Goal: Task Accomplishment & Management: Manage account settings

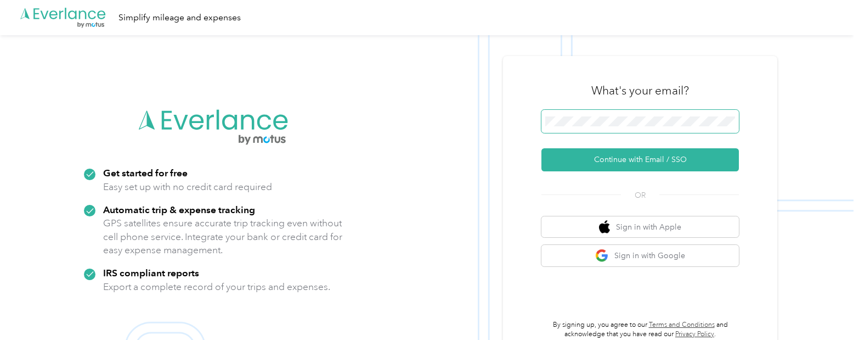
click at [631, 116] on span at bounding box center [641, 121] width 198 height 23
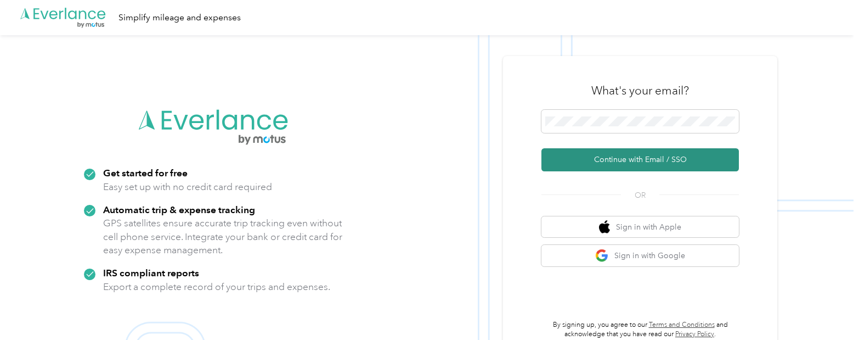
click at [622, 166] on button "Continue with Email / SSO" at bounding box center [641, 159] width 198 height 23
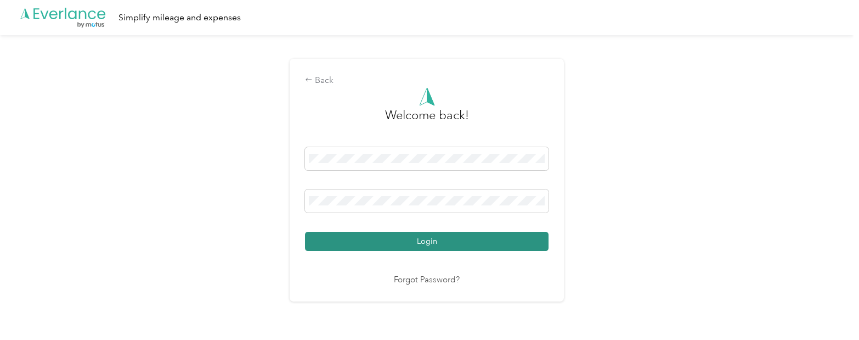
click at [359, 243] on button "Login" at bounding box center [427, 241] width 244 height 19
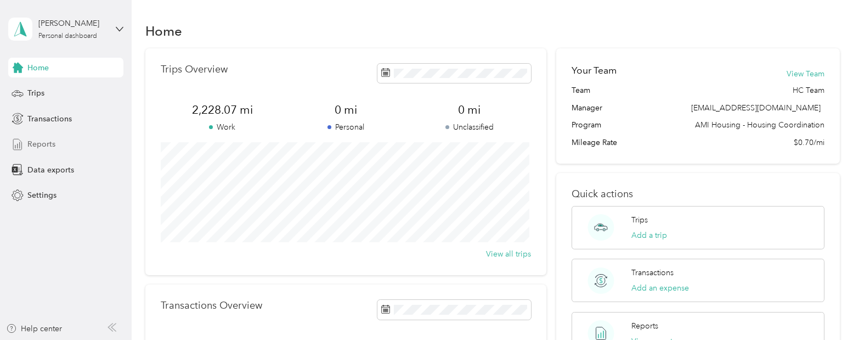
click at [73, 144] on div "Reports" at bounding box center [65, 144] width 115 height 20
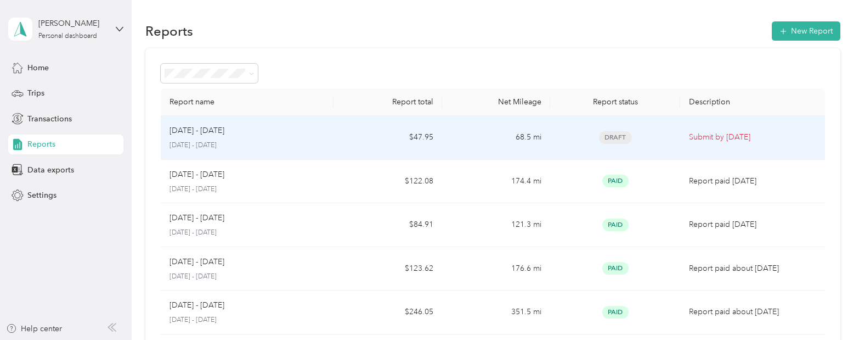
click at [541, 127] on td "68.5 mi" at bounding box center [496, 138] width 108 height 44
